Goal: Information Seeking & Learning: Find specific fact

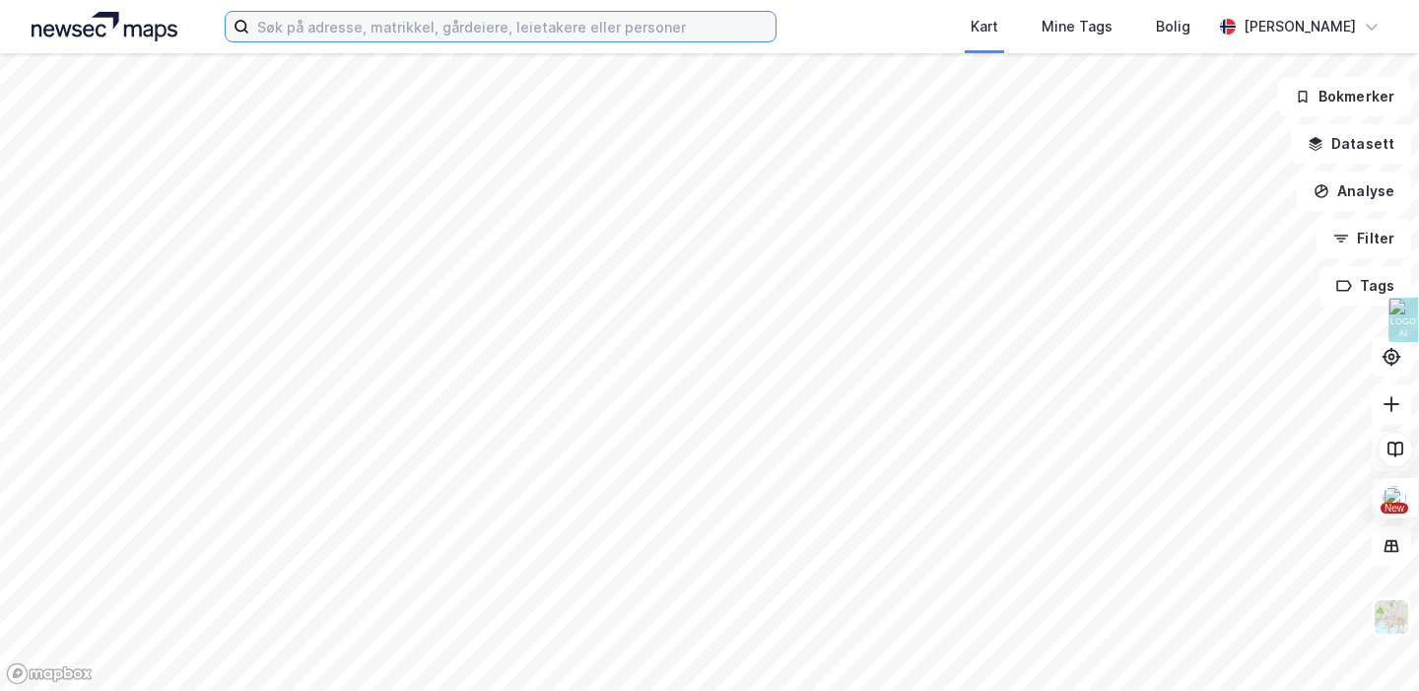
click at [352, 26] on input at bounding box center [512, 27] width 526 height 30
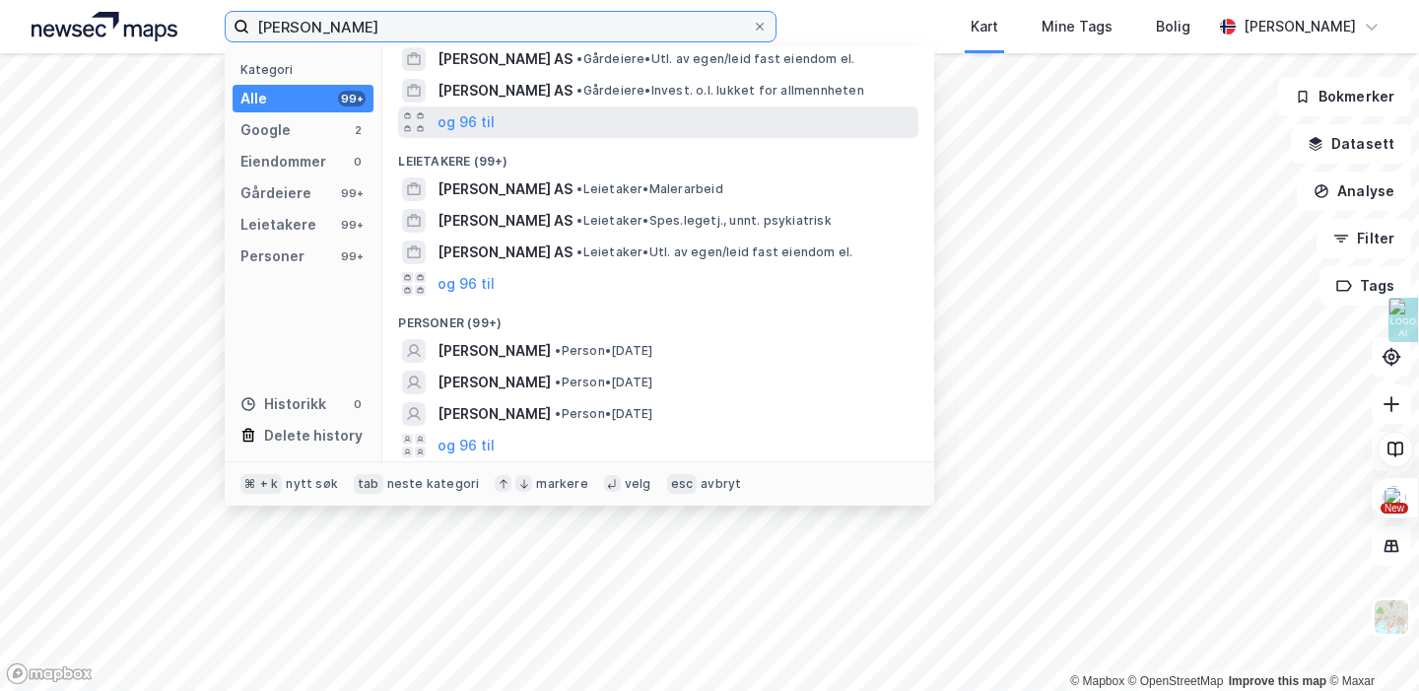
scroll to position [183, 0]
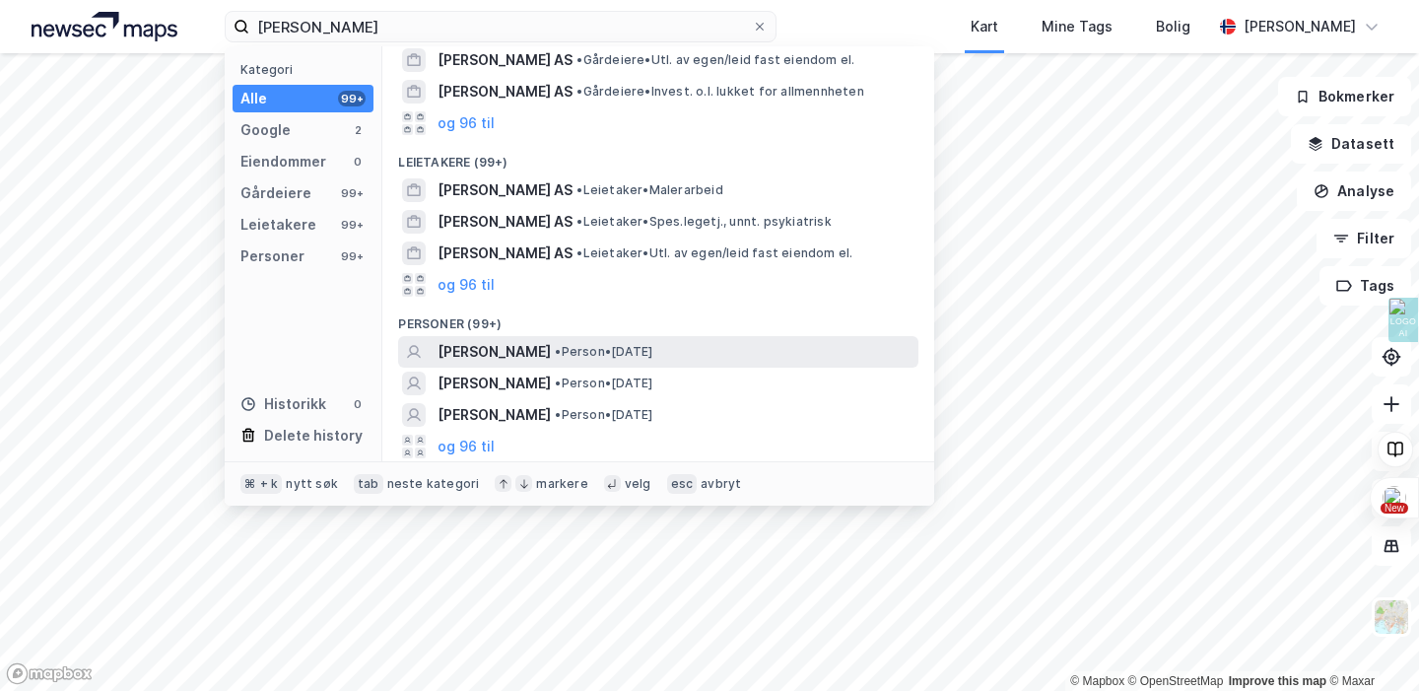
click at [534, 353] on span "[PERSON_NAME]" at bounding box center [494, 352] width 113 height 24
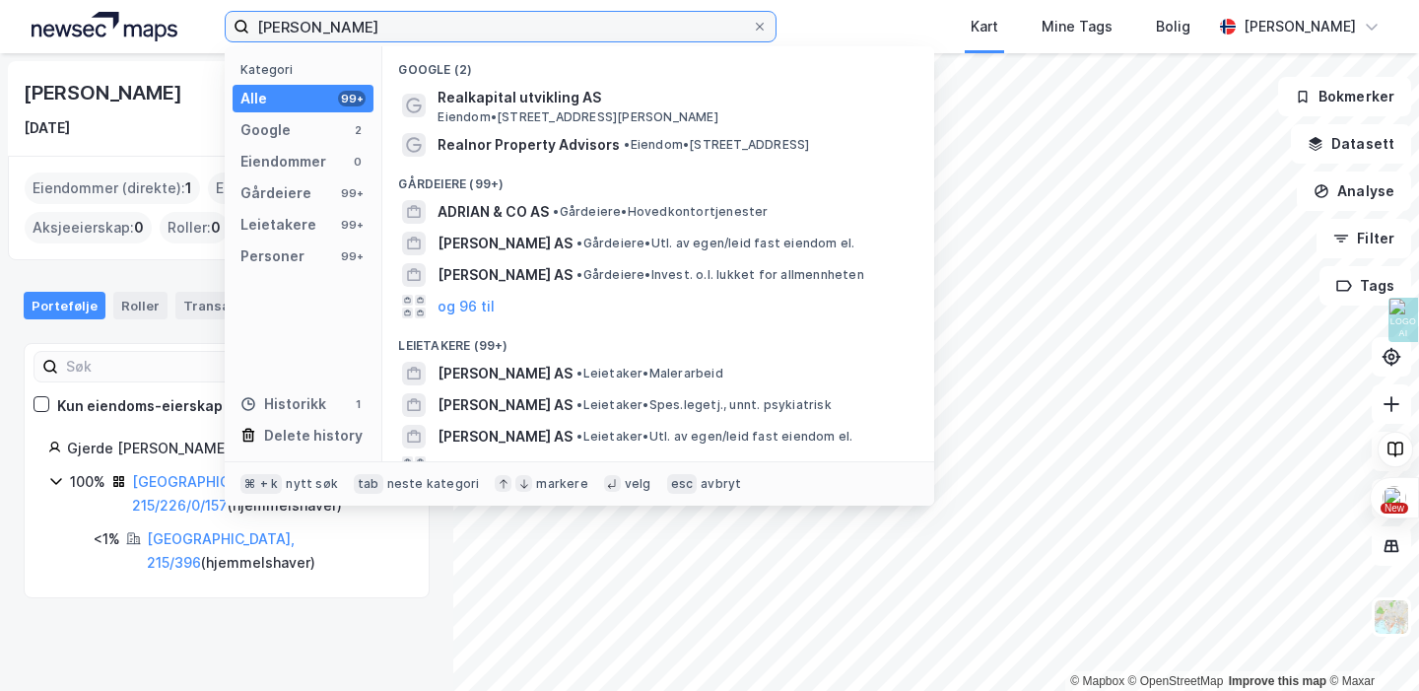
click at [448, 18] on input "[PERSON_NAME]" at bounding box center [500, 27] width 503 height 30
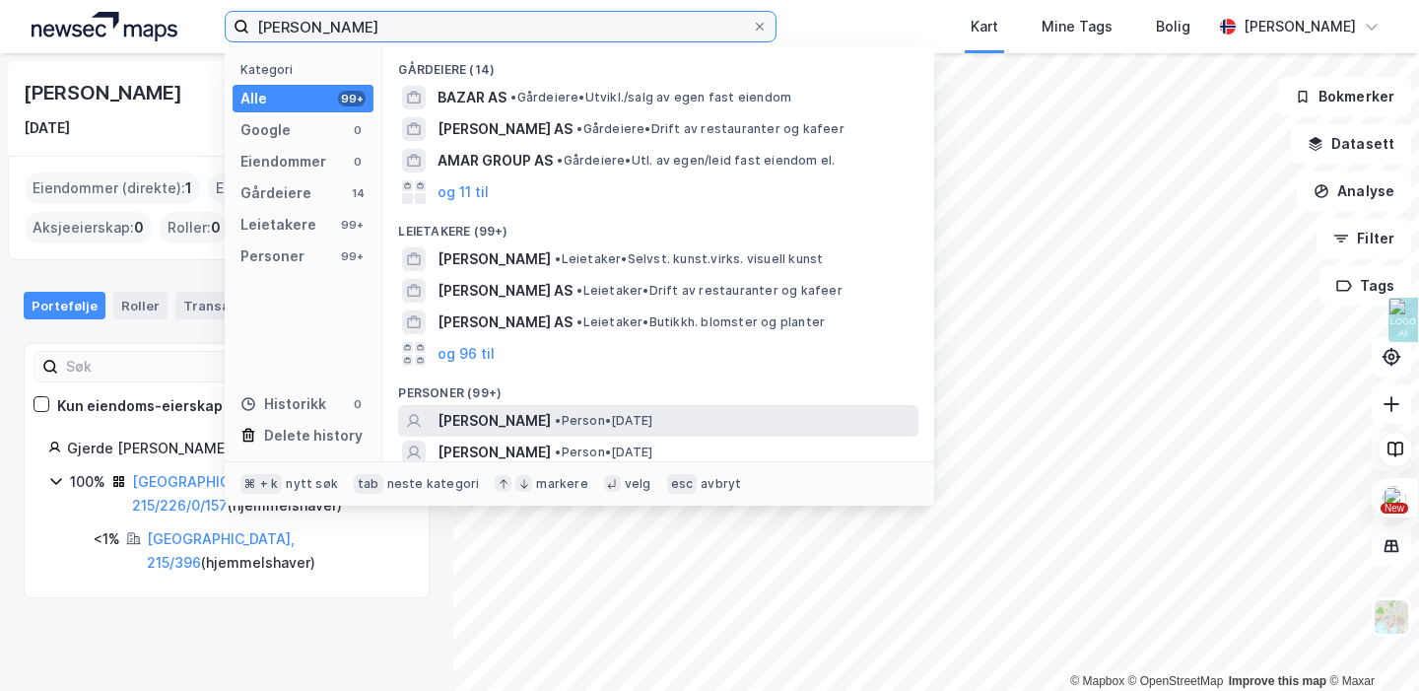
type input "[PERSON_NAME]"
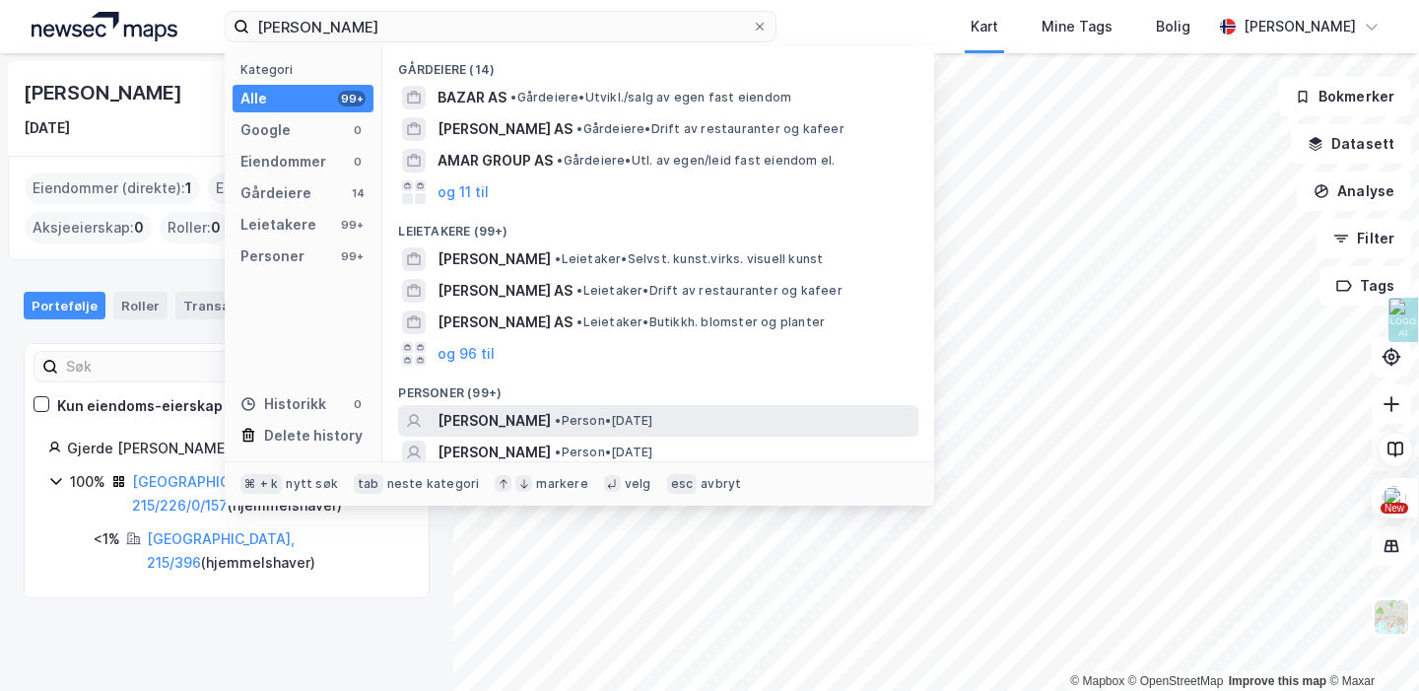
click at [555, 422] on span "•" at bounding box center [558, 420] width 6 height 15
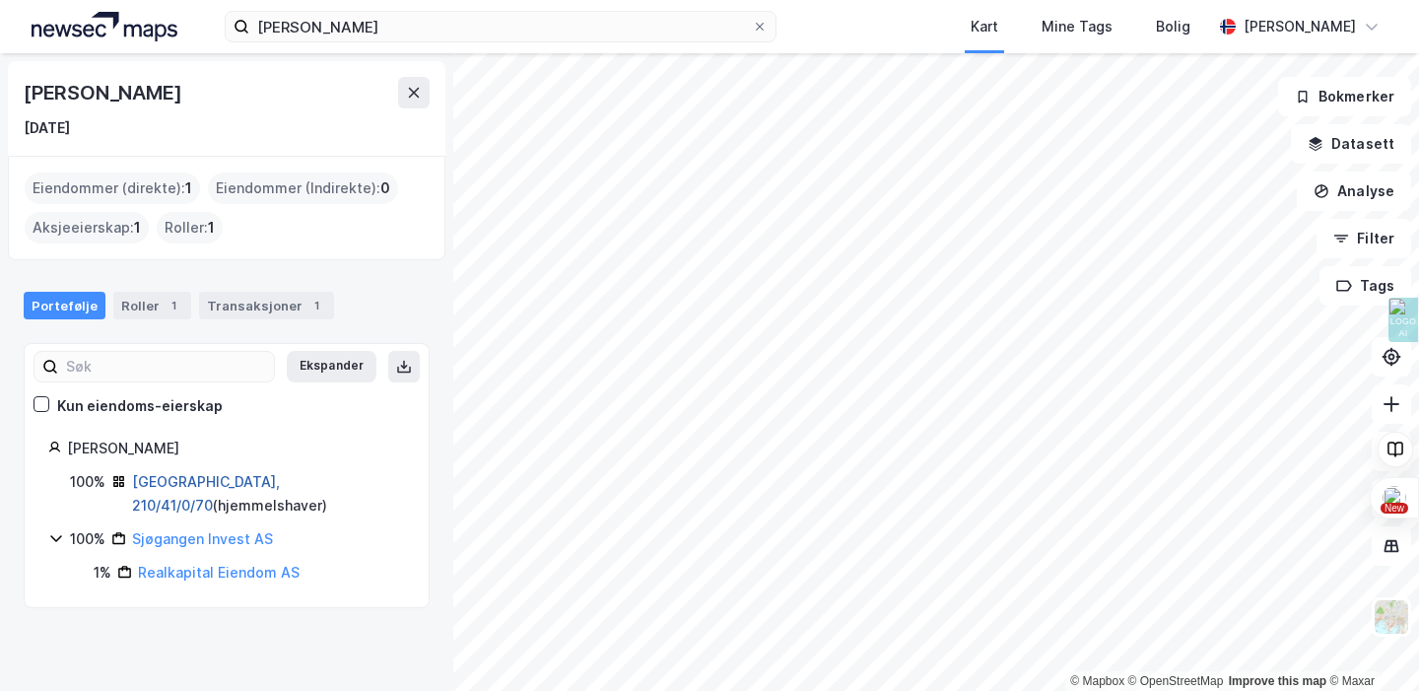
click at [170, 485] on link "[GEOGRAPHIC_DATA], 210/41/0/70" at bounding box center [206, 493] width 148 height 40
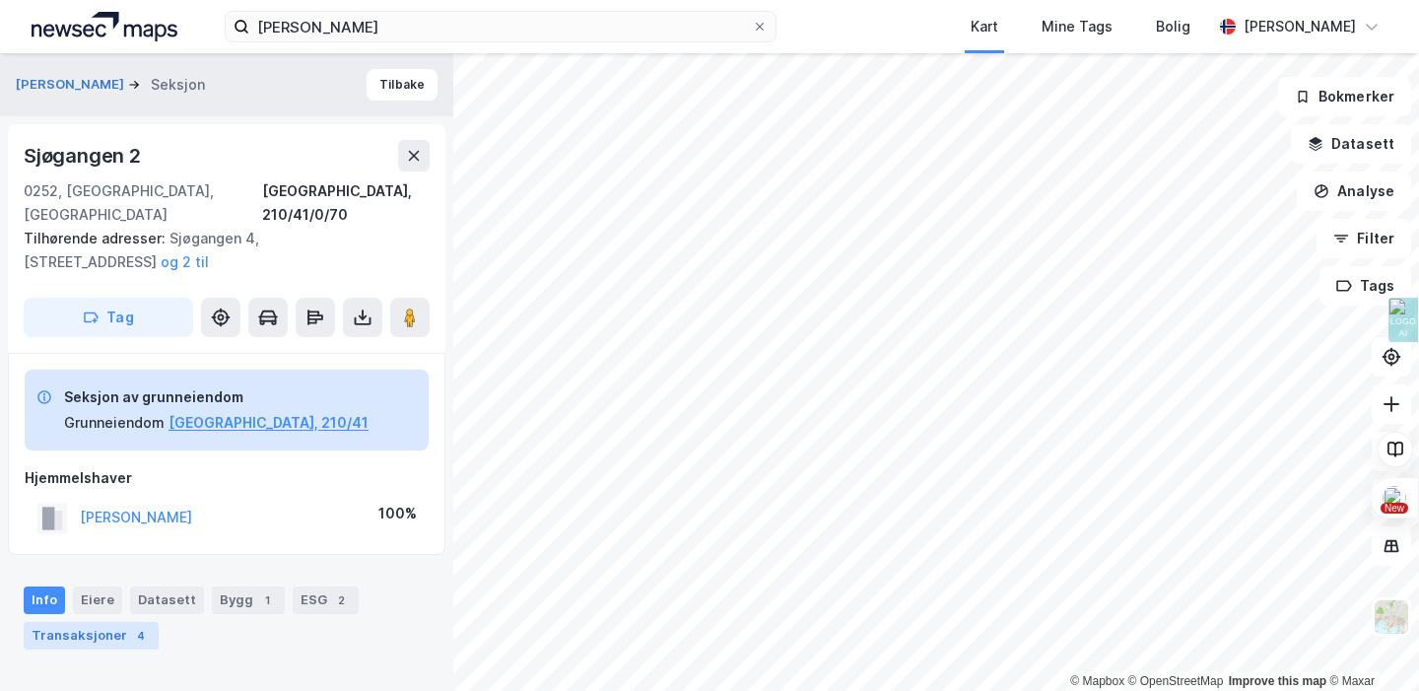
click at [111, 622] on div "Transaksjoner 4" at bounding box center [91, 636] width 135 height 28
